Goal: Transaction & Acquisition: Purchase product/service

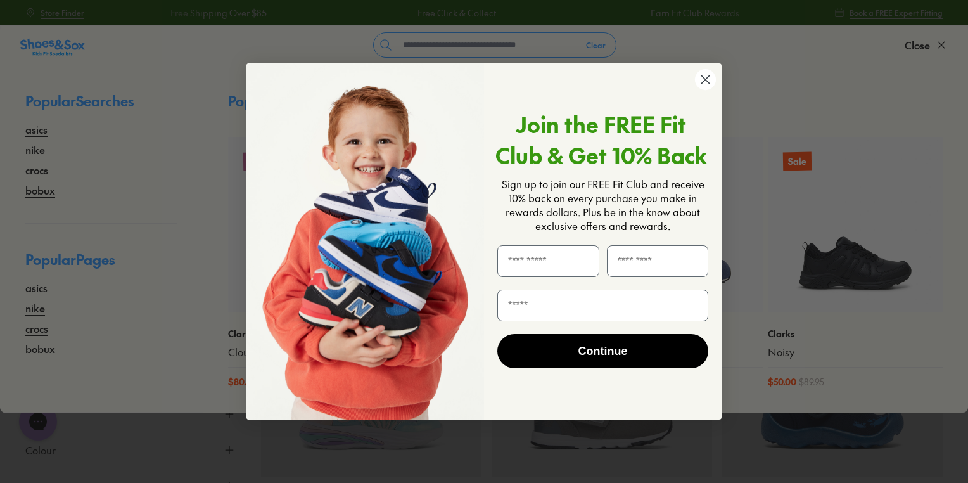
click at [701, 75] on icon "Close dialog" at bounding box center [705, 79] width 9 height 9
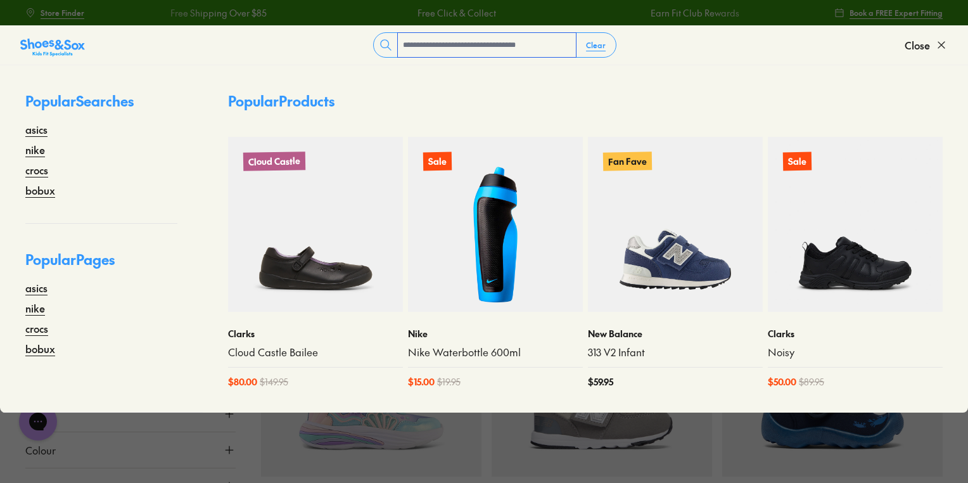
click at [452, 46] on input "text" at bounding box center [487, 45] width 178 height 24
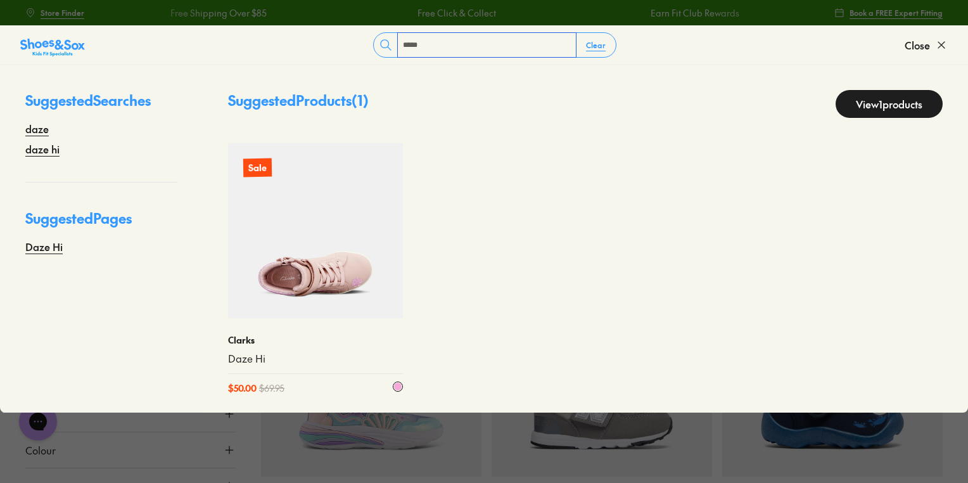
type input "****"
click at [320, 253] on img at bounding box center [315, 230] width 175 height 175
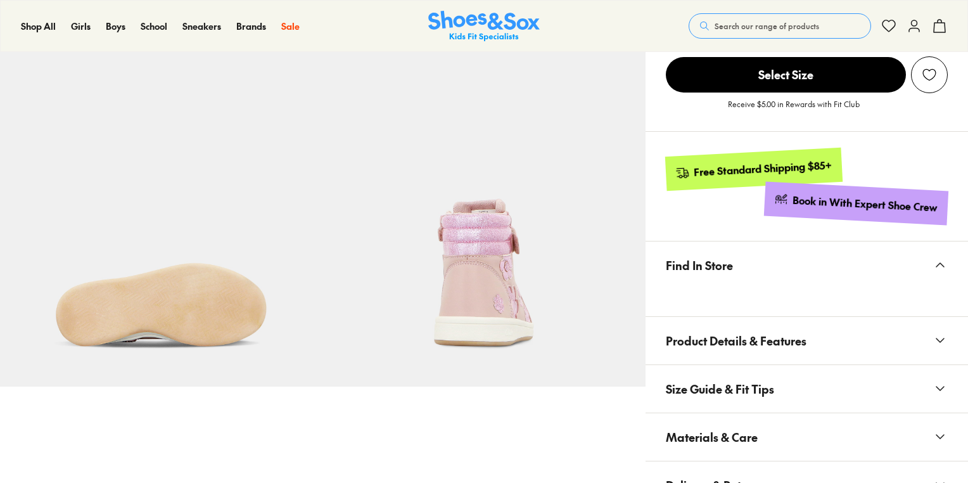
select select "*"
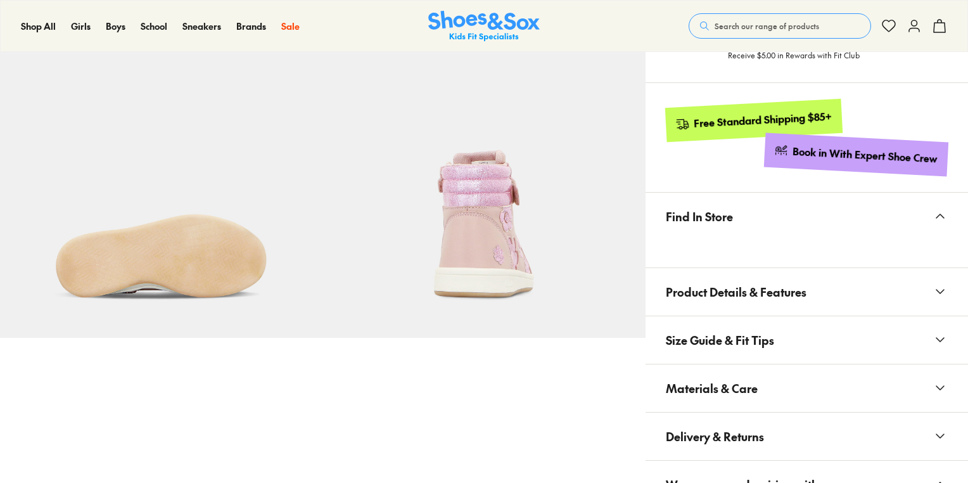
click at [761, 337] on span "Size Guide & Fit Tips" at bounding box center [720, 339] width 108 height 37
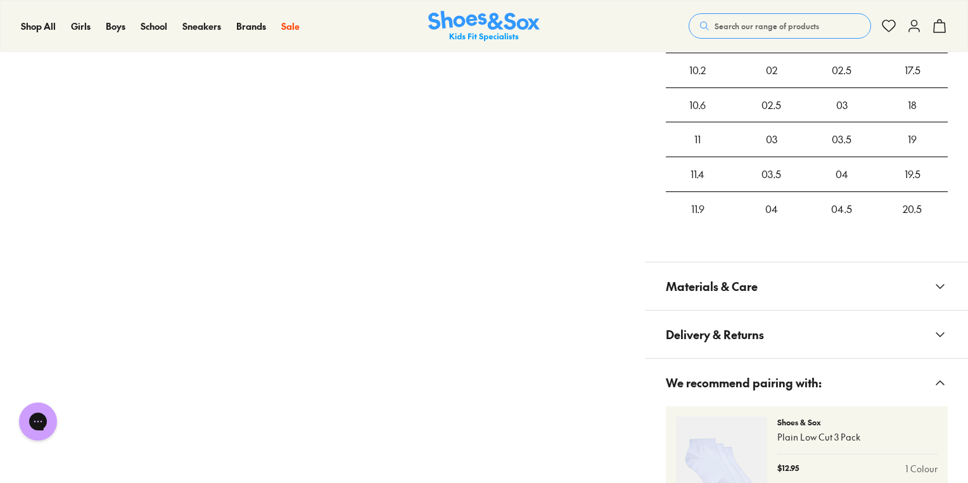
scroll to position [0, 0]
click at [763, 281] on button "Materials & Care" at bounding box center [806, 286] width 322 height 48
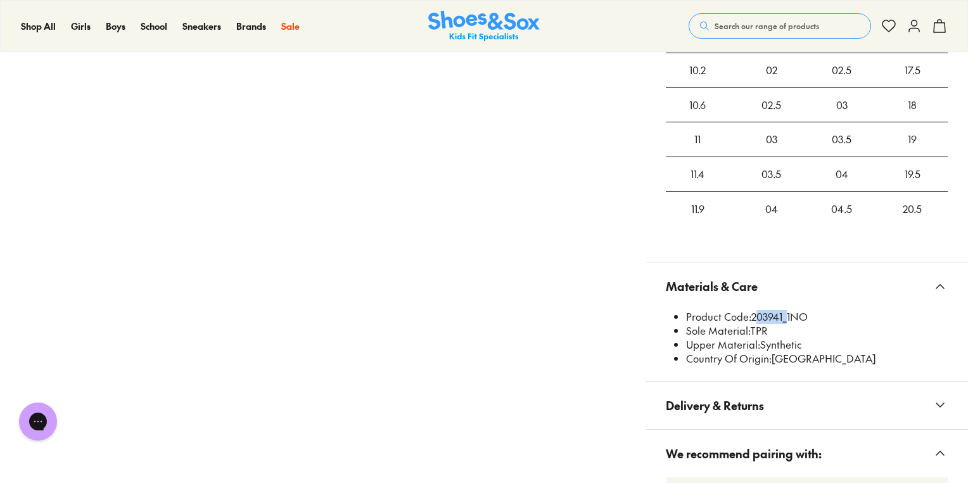
drag, startPoint x: 753, startPoint y: 314, endPoint x: 782, endPoint y: 312, distance: 29.9
click at [782, 312] on li "Product Code: 203941_1NO" at bounding box center [817, 317] width 262 height 14
copy li "203941"
